Goal: Navigation & Orientation: Understand site structure

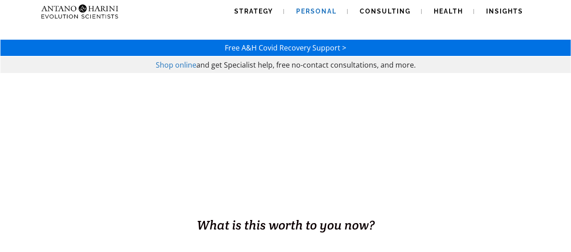
click at [324, 14] on span "Personal" at bounding box center [316, 11] width 41 height 7
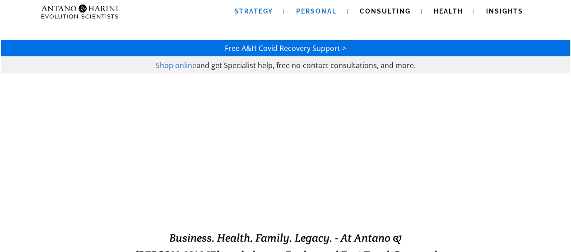
click at [263, 12] on span "Strategy" at bounding box center [253, 11] width 39 height 7
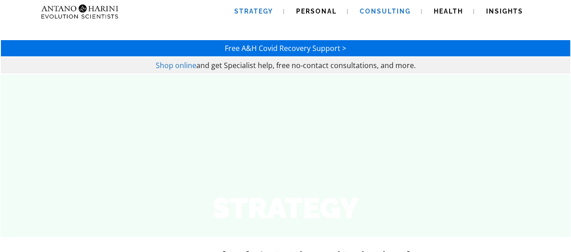
click at [379, 12] on span "Consulting" at bounding box center [385, 11] width 51 height 7
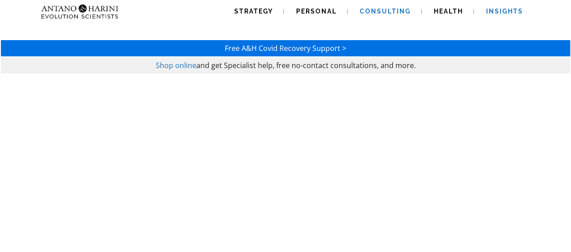
click at [507, 9] on span "Insights" at bounding box center [504, 11] width 37 height 7
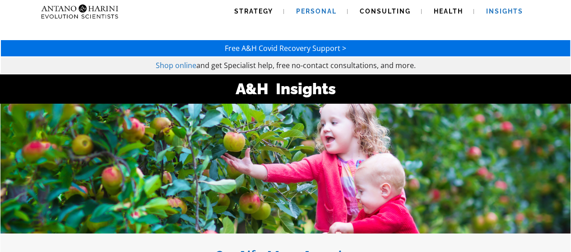
click at [312, 12] on span "Personal" at bounding box center [316, 11] width 41 height 7
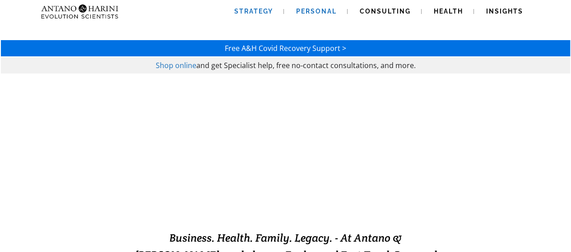
click at [243, 9] on span "Strategy" at bounding box center [253, 11] width 39 height 7
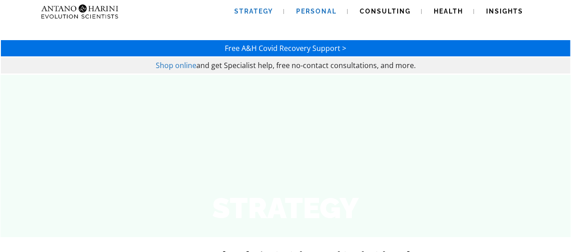
click at [326, 9] on span "Personal" at bounding box center [316, 11] width 41 height 7
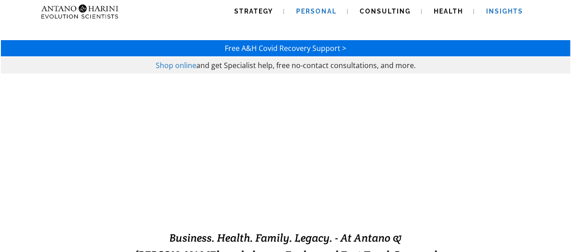
click at [490, 9] on span "Insights" at bounding box center [504, 11] width 37 height 7
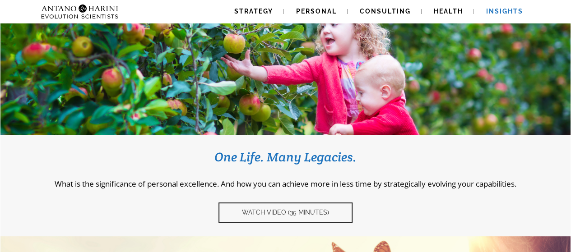
scroll to position [95, 0]
